Goal: Find specific page/section: Find specific page/section

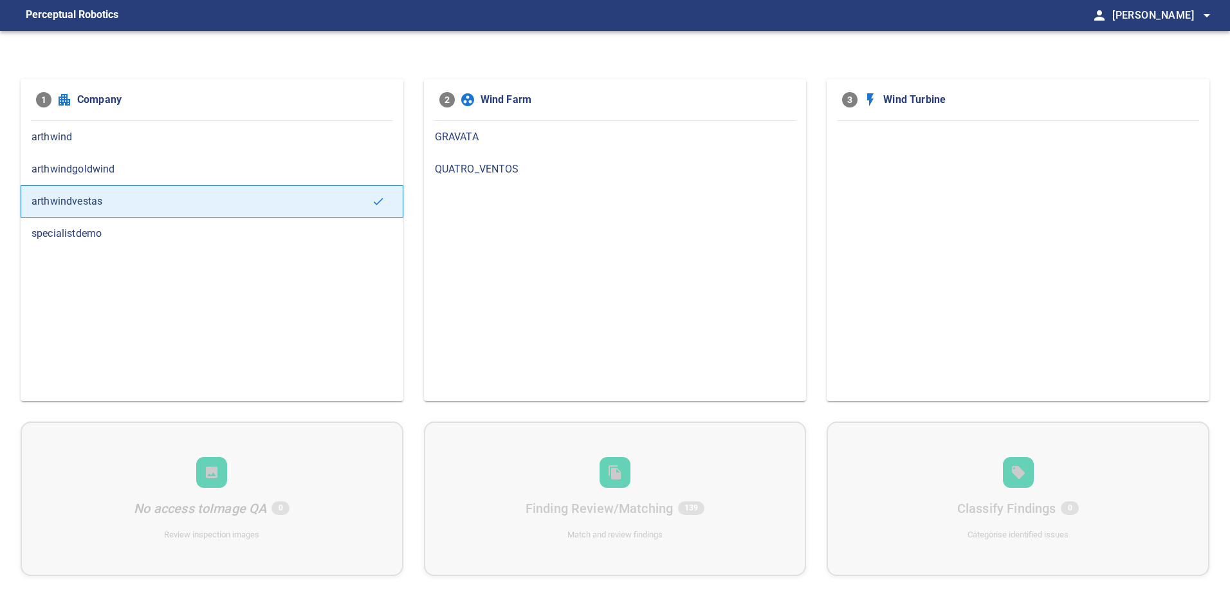
click at [447, 129] on div "GRAVATA" at bounding box center [615, 137] width 383 height 32
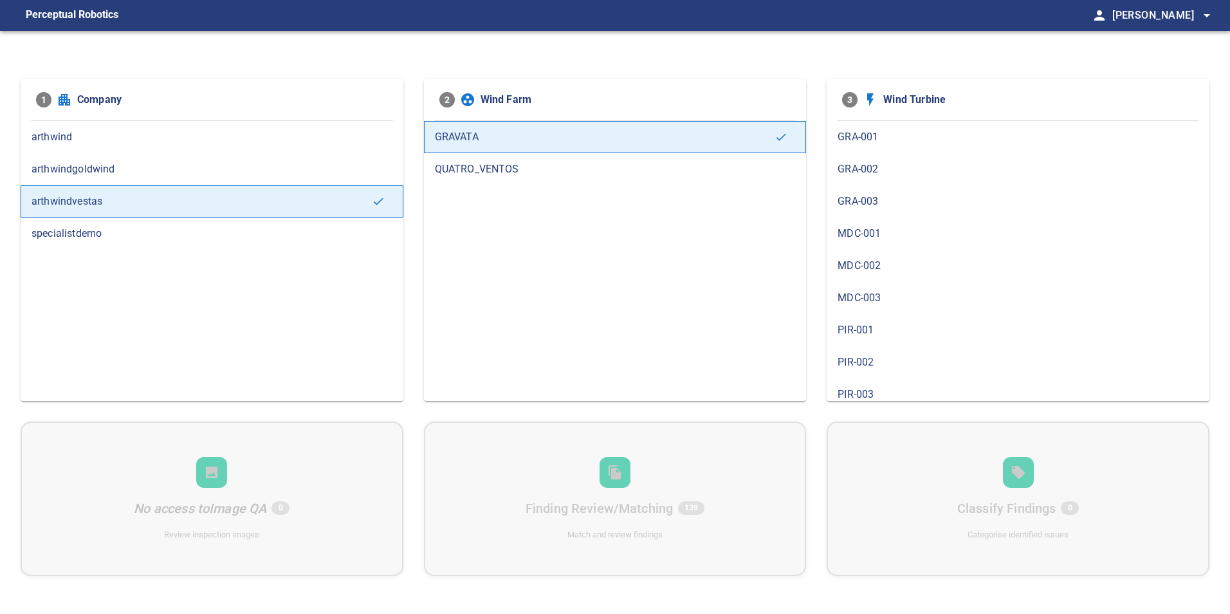
click at [871, 329] on span "PIR-001" at bounding box center [1018, 329] width 361 height 15
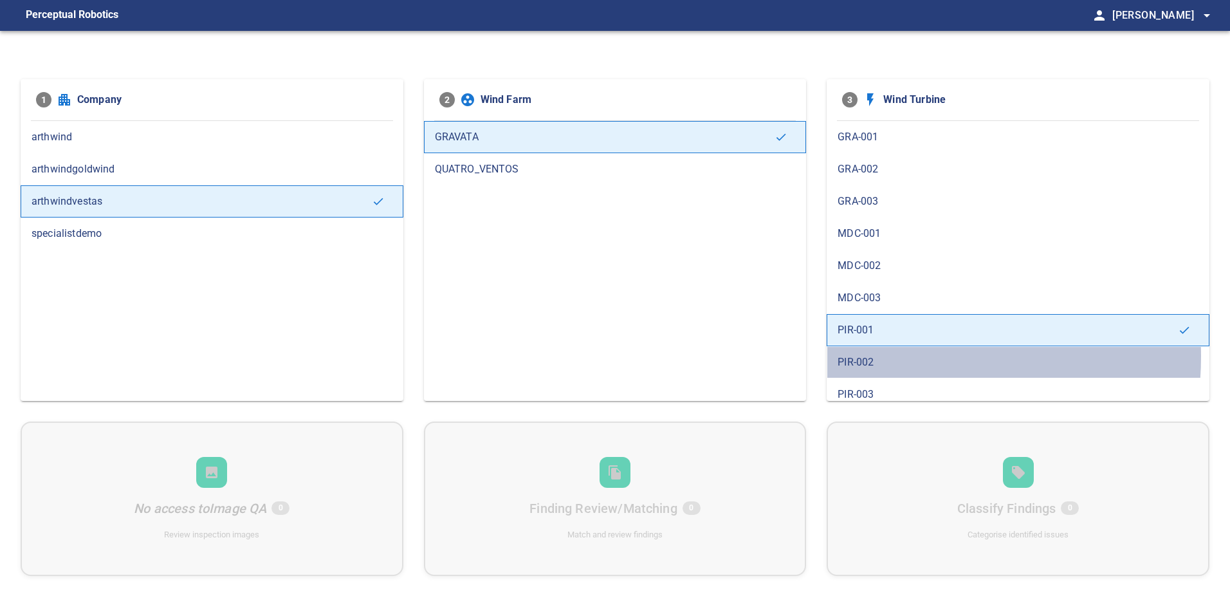
click at [887, 356] on span "PIR-002" at bounding box center [1018, 362] width 361 height 15
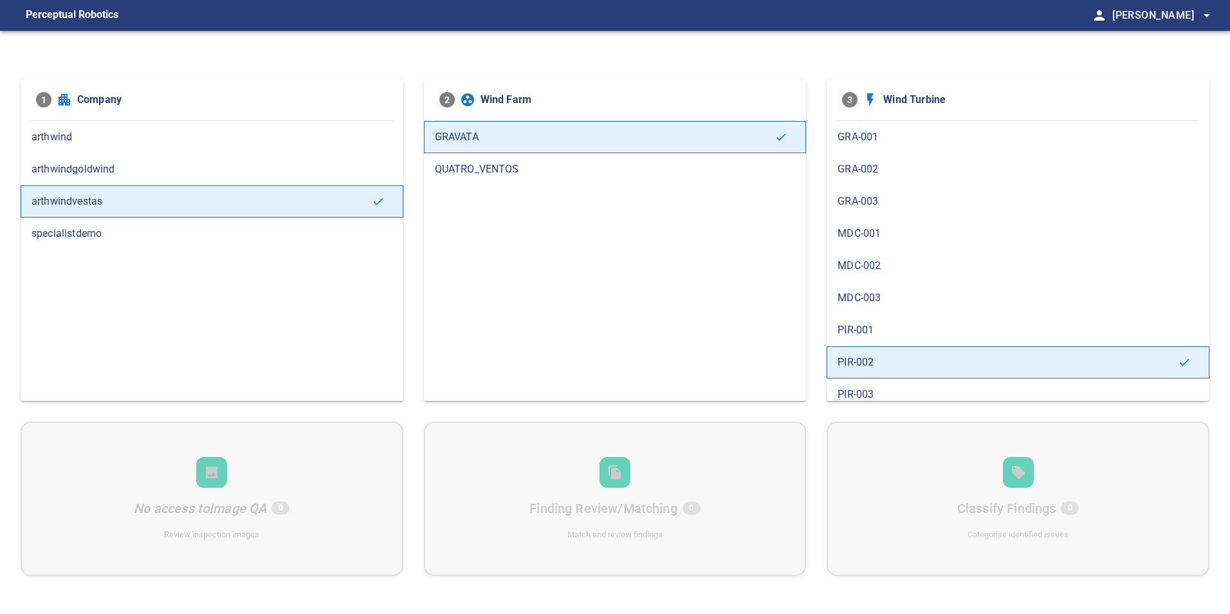
click at [914, 141] on span "GRA-001" at bounding box center [1018, 136] width 361 height 15
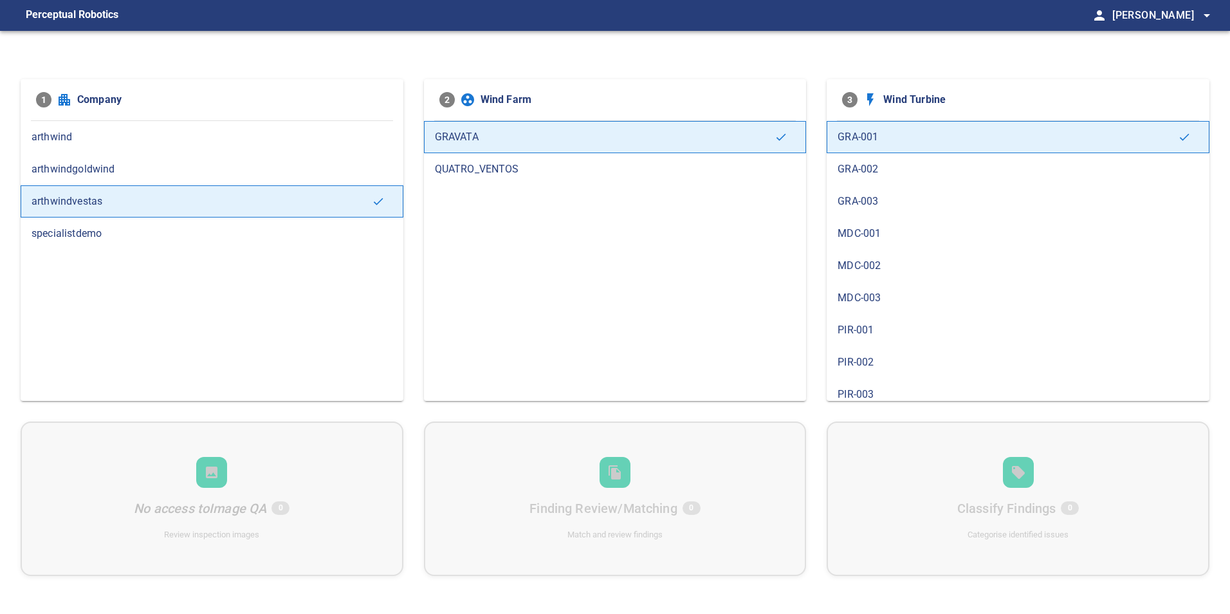
click at [896, 176] on span "GRA-002" at bounding box center [1018, 168] width 361 height 15
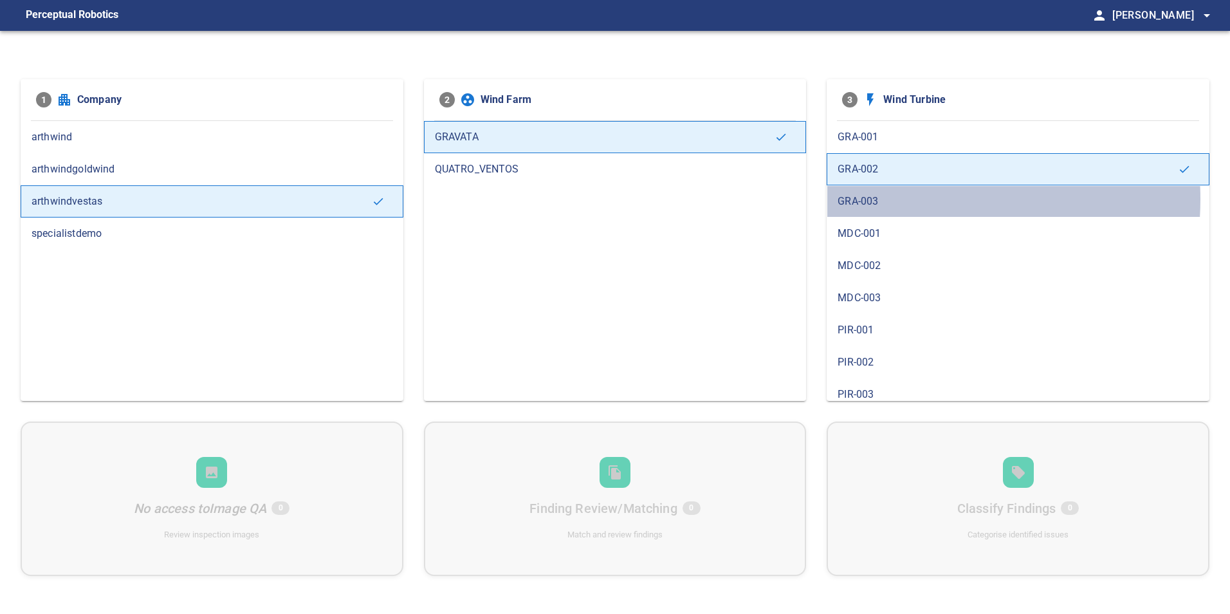
click at [887, 199] on span "GRA-003" at bounding box center [1018, 201] width 361 height 15
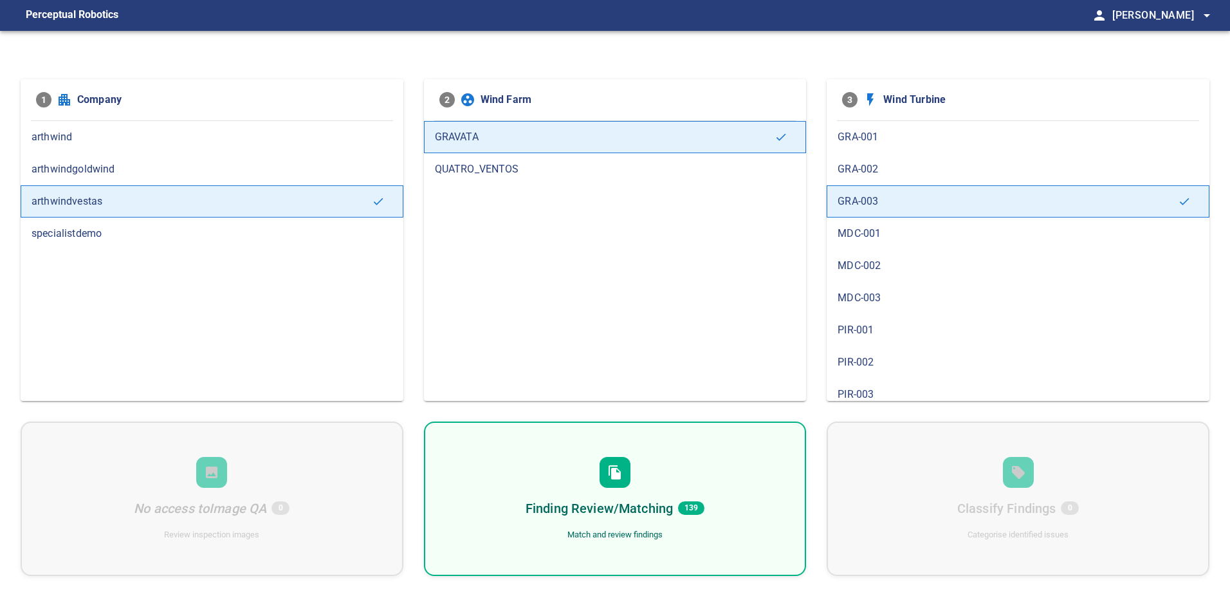
click at [879, 234] on span "MDC-001" at bounding box center [1018, 233] width 361 height 15
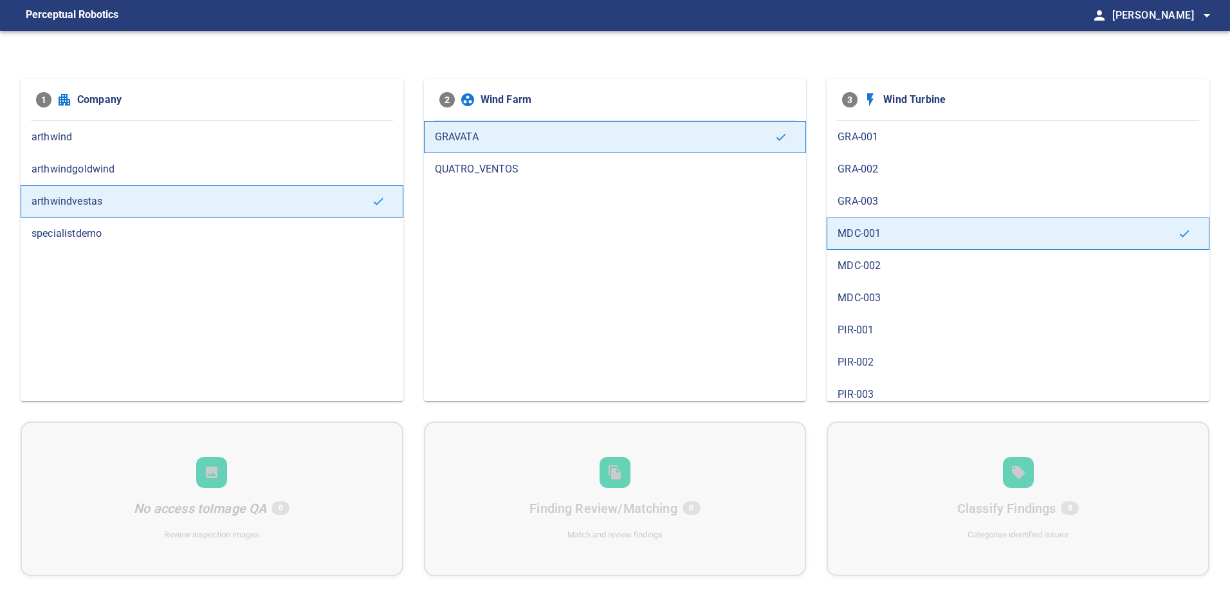
click at [871, 277] on div "MDC-002" at bounding box center [1018, 266] width 383 height 32
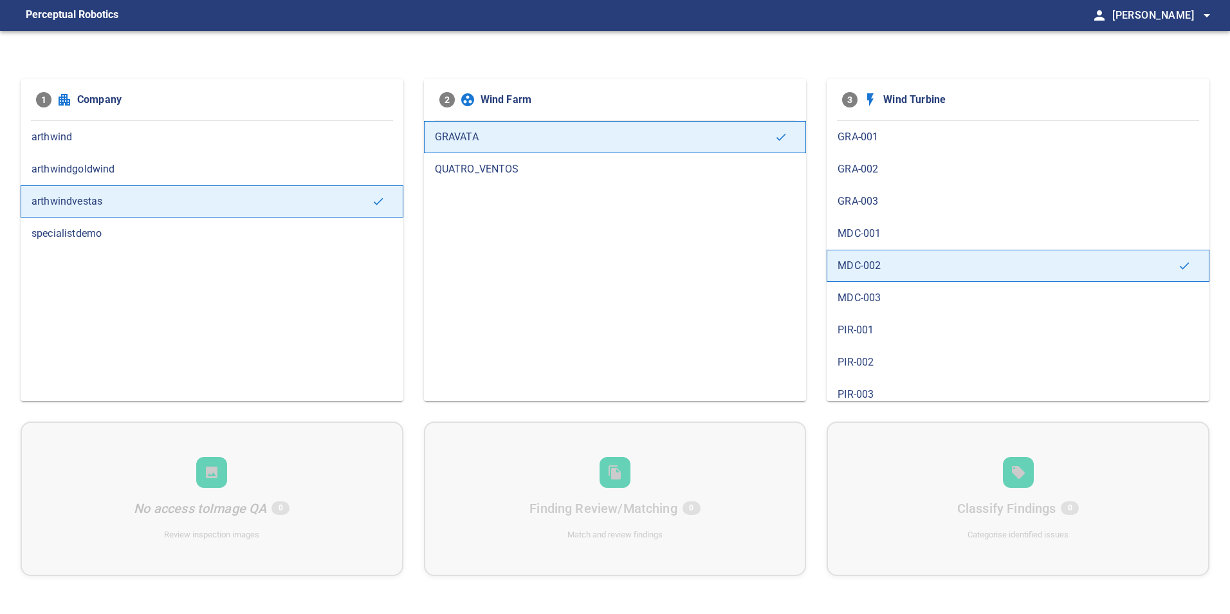
click at [890, 294] on span "MDC-003" at bounding box center [1018, 297] width 361 height 15
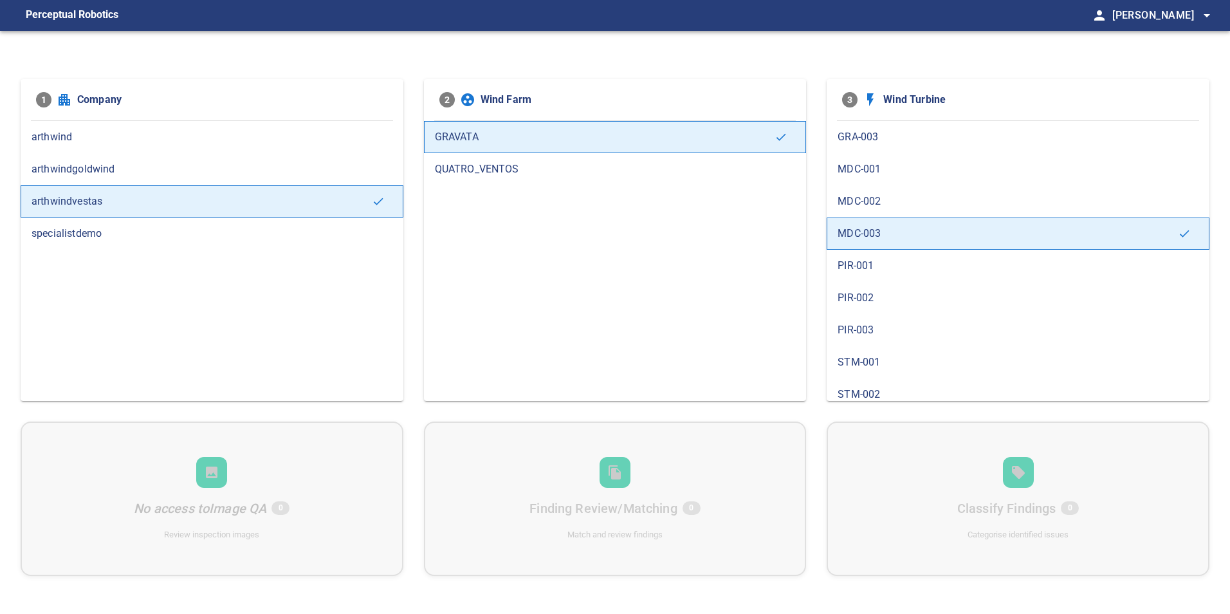
click at [890, 257] on div "PIR-001" at bounding box center [1018, 266] width 383 height 32
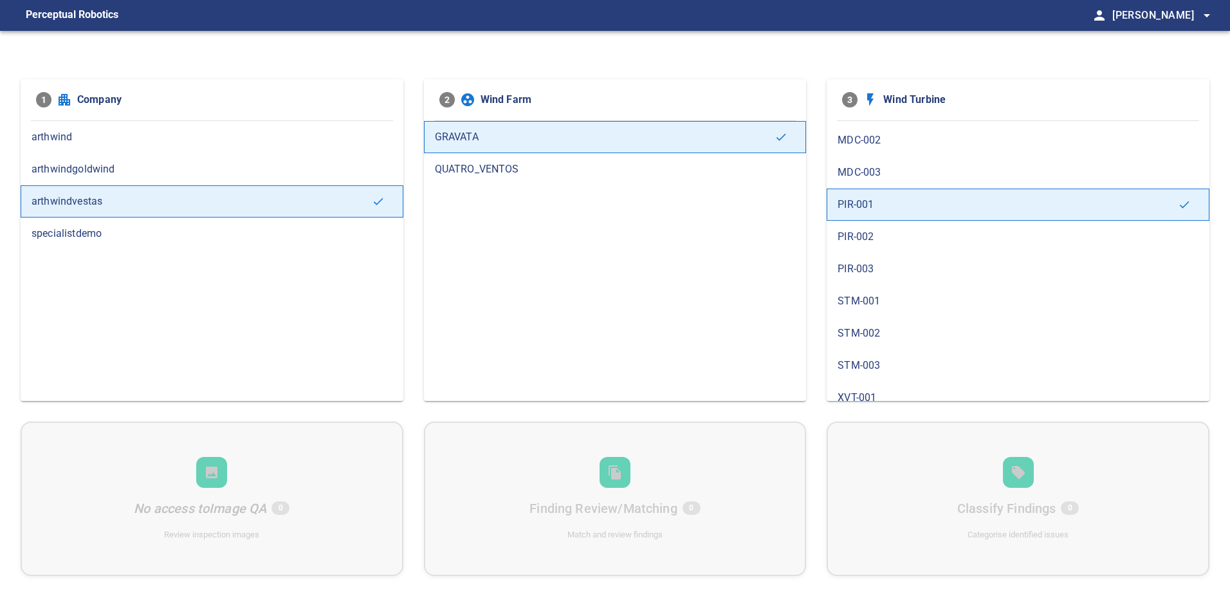
scroll to position [129, 0]
click at [890, 259] on span "PIR-003" at bounding box center [1018, 265] width 361 height 15
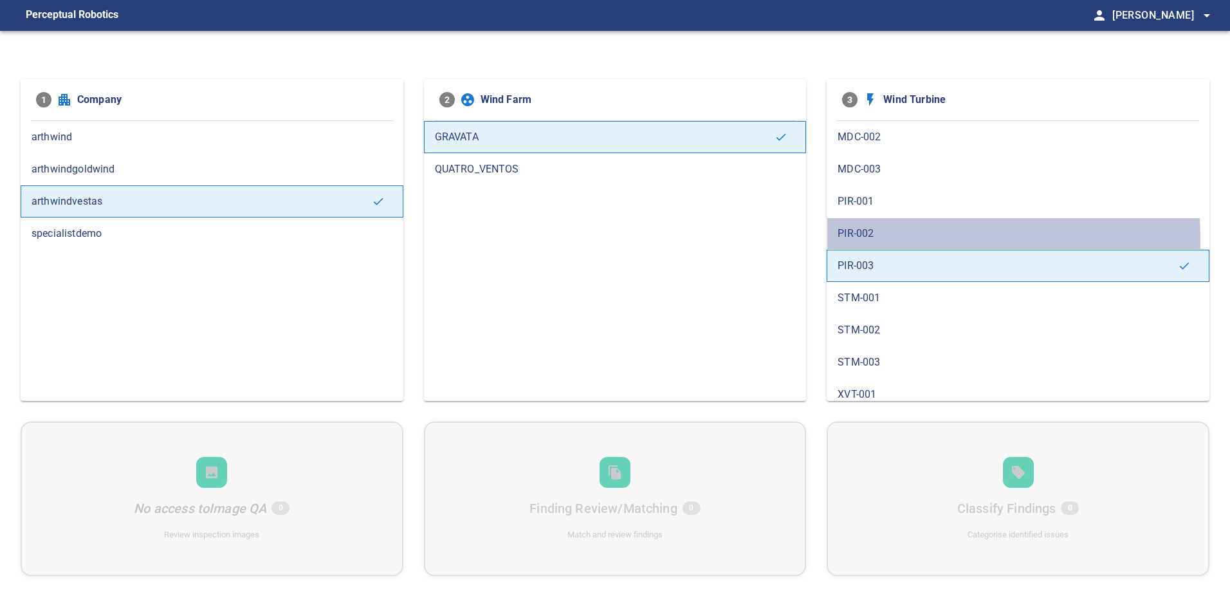
click at [898, 237] on span "PIR-002" at bounding box center [1018, 233] width 361 height 15
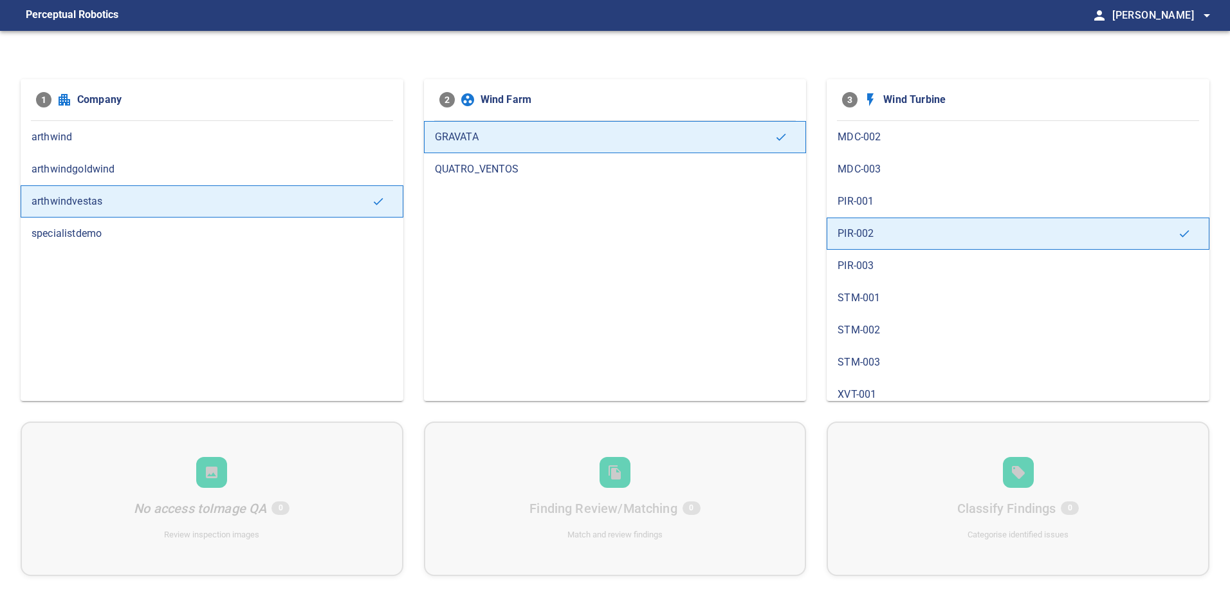
click at [880, 291] on span "STM-001" at bounding box center [1018, 297] width 361 height 15
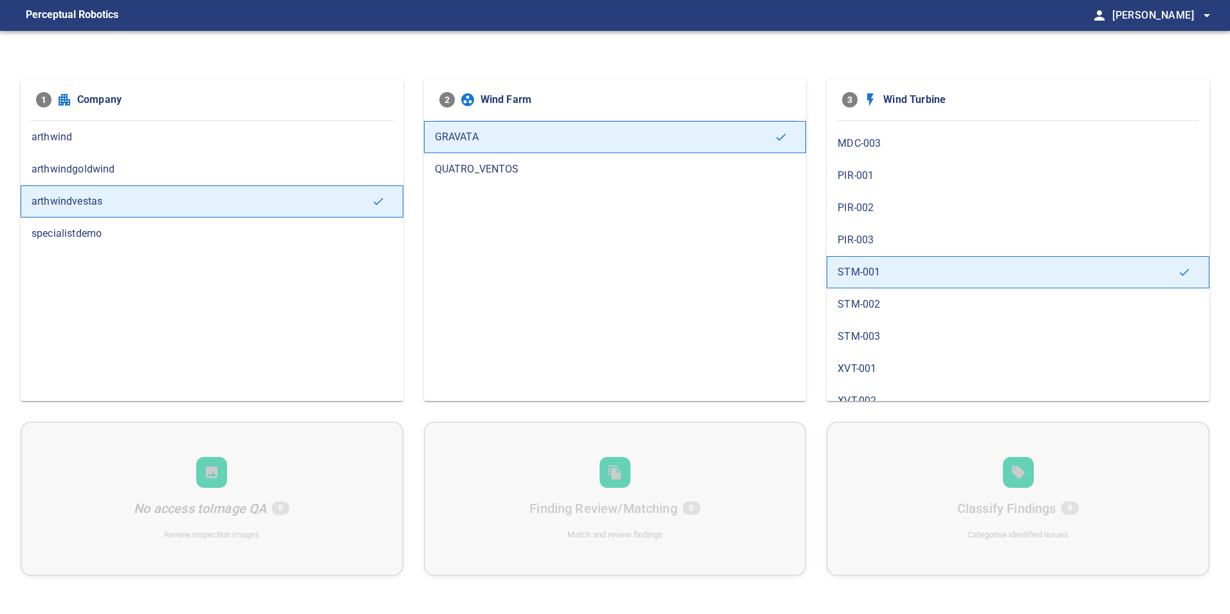
scroll to position [193, 0]
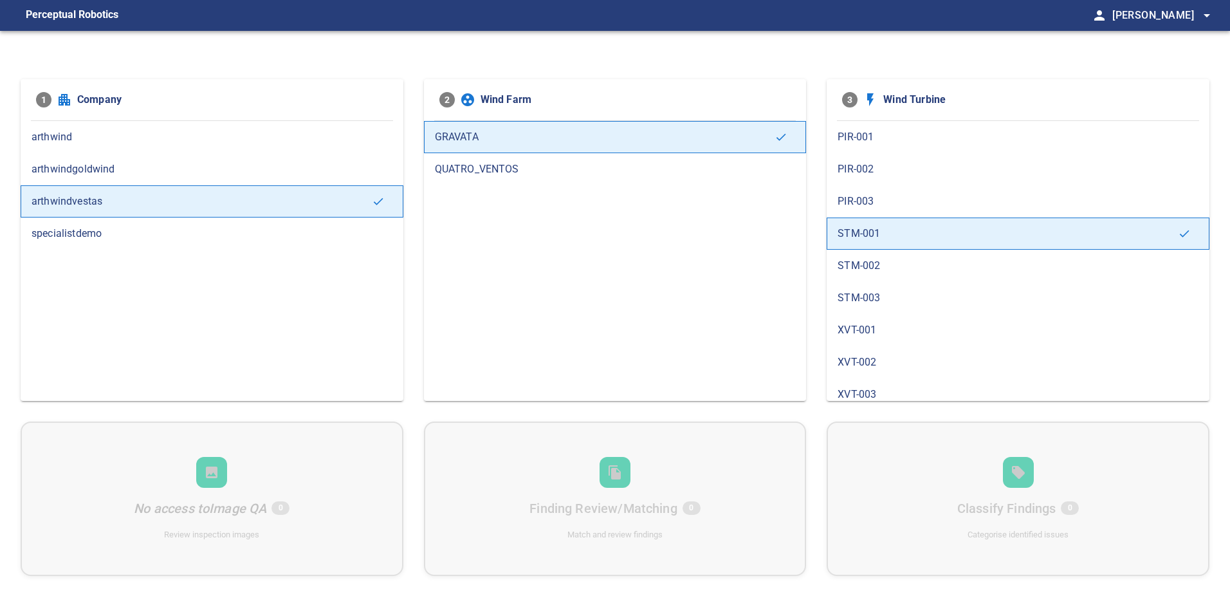
click at [886, 274] on div "STM-002" at bounding box center [1018, 266] width 383 height 32
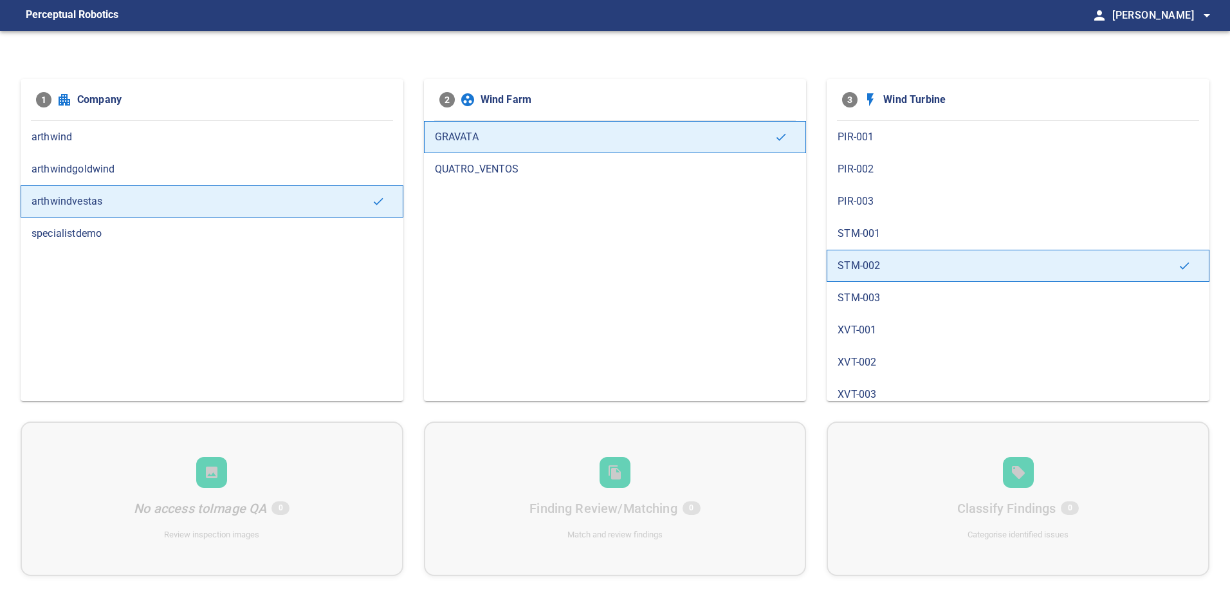
click at [883, 292] on span "STM-003" at bounding box center [1018, 297] width 361 height 15
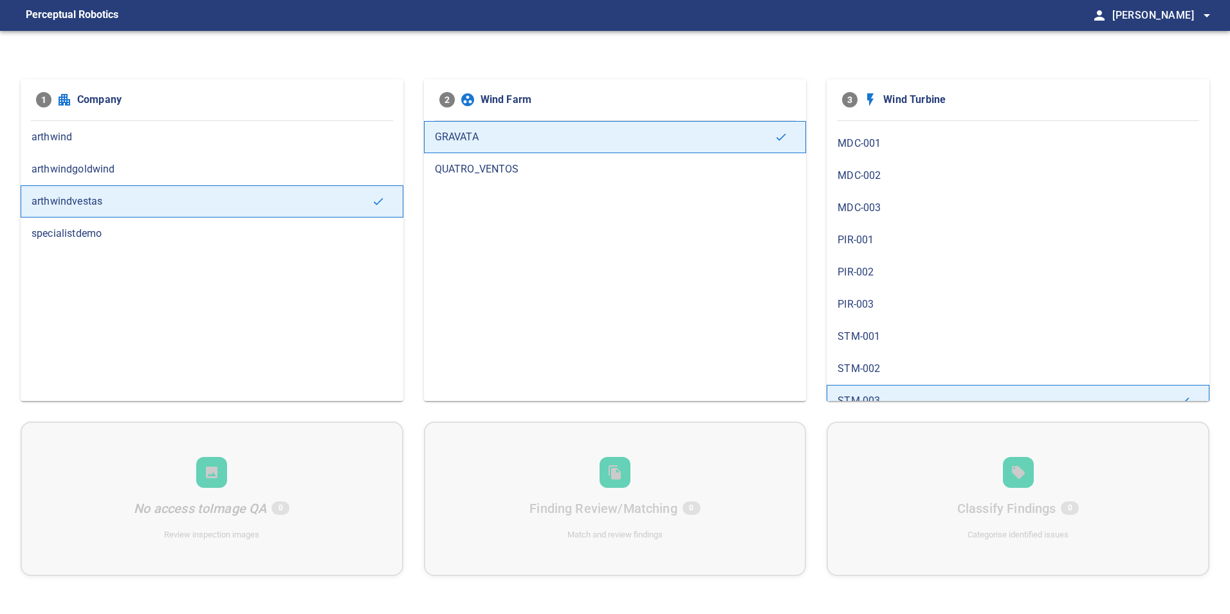
scroll to position [203, 0]
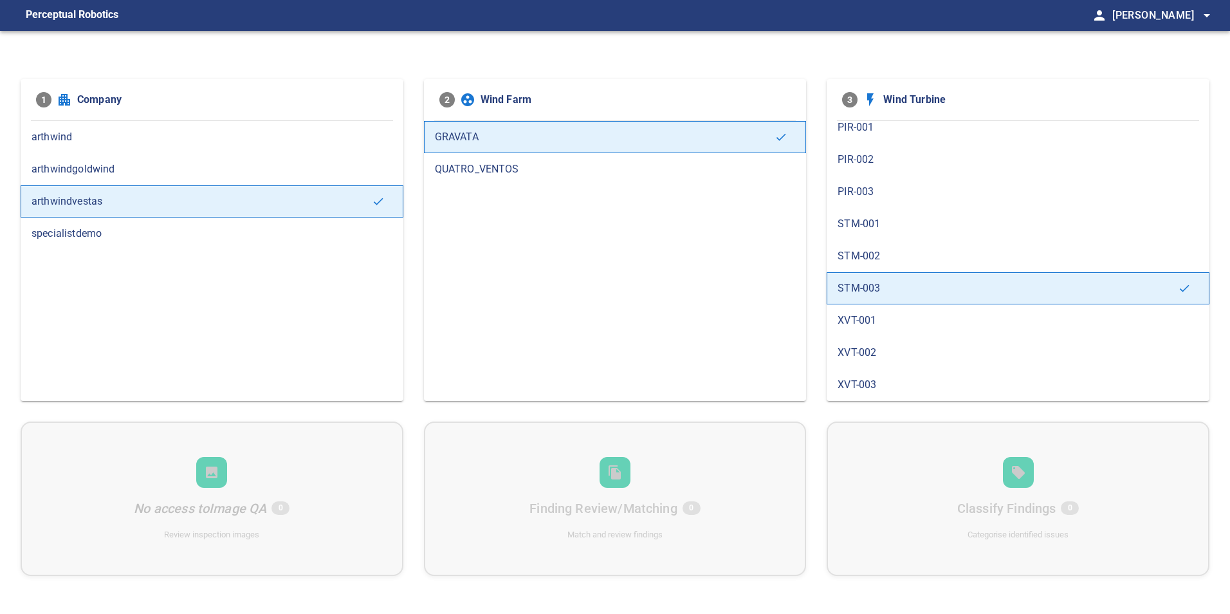
click at [870, 318] on span "XVT-001" at bounding box center [1018, 320] width 361 height 15
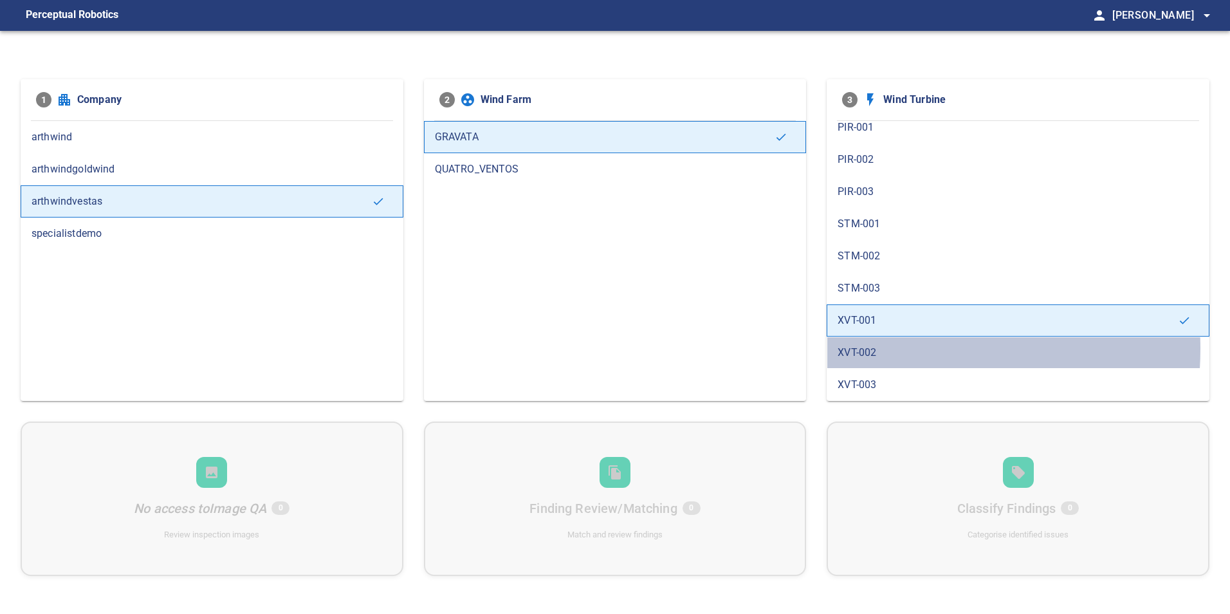
click at [873, 349] on span "XVT-002" at bounding box center [1018, 352] width 361 height 15
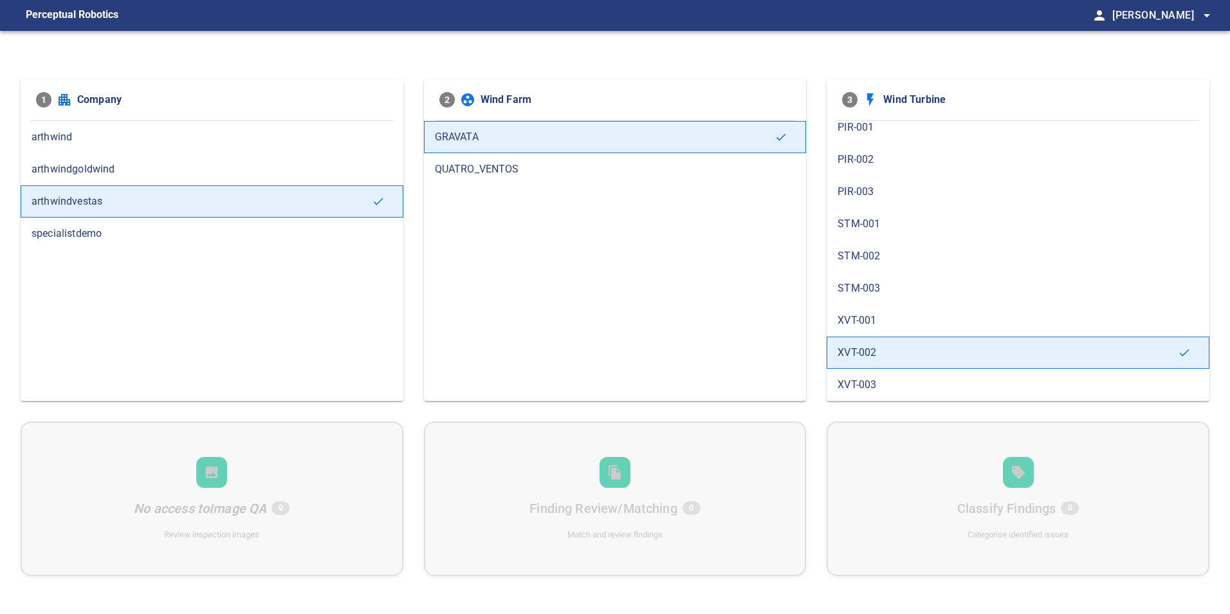
click at [878, 380] on span "XVT-003" at bounding box center [1018, 384] width 361 height 15
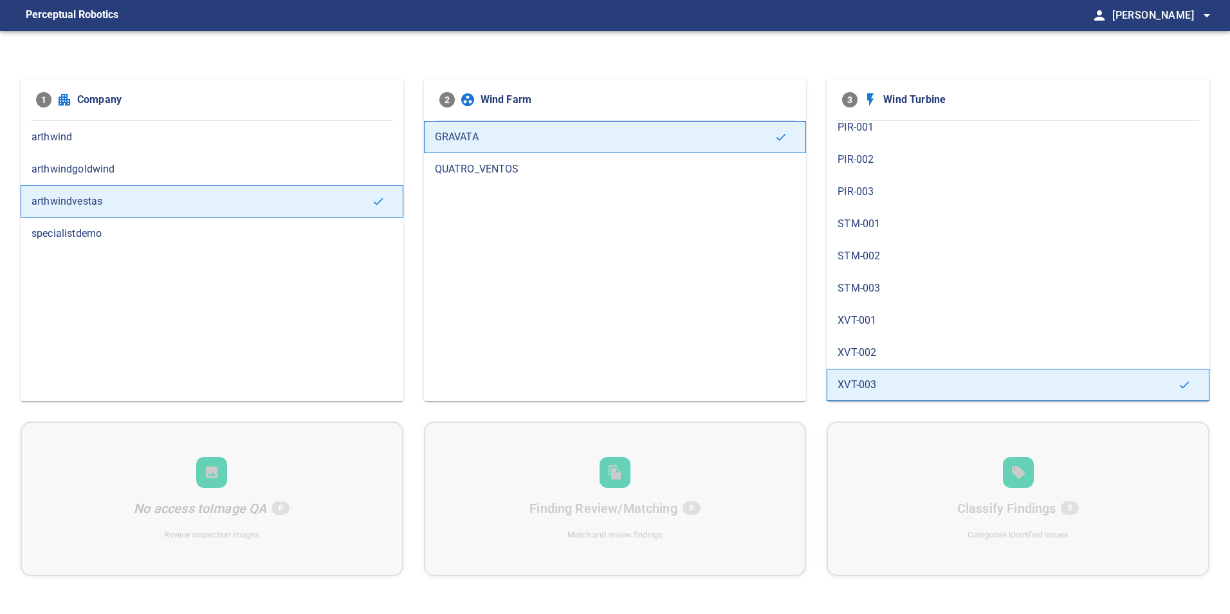
click at [874, 279] on div "STM-003" at bounding box center [1018, 288] width 383 height 32
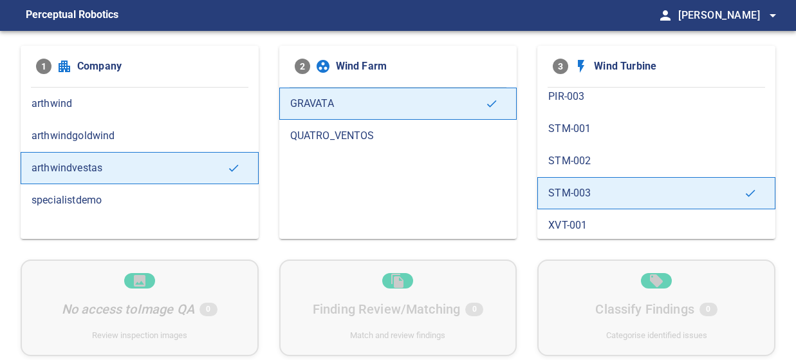
scroll to position [322, 0]
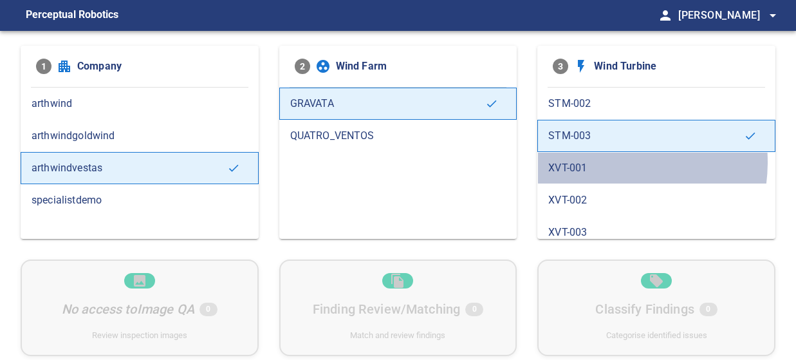
click at [599, 161] on span "XVT-001" at bounding box center [656, 167] width 216 height 15
